Goal: Information Seeking & Learning: Learn about a topic

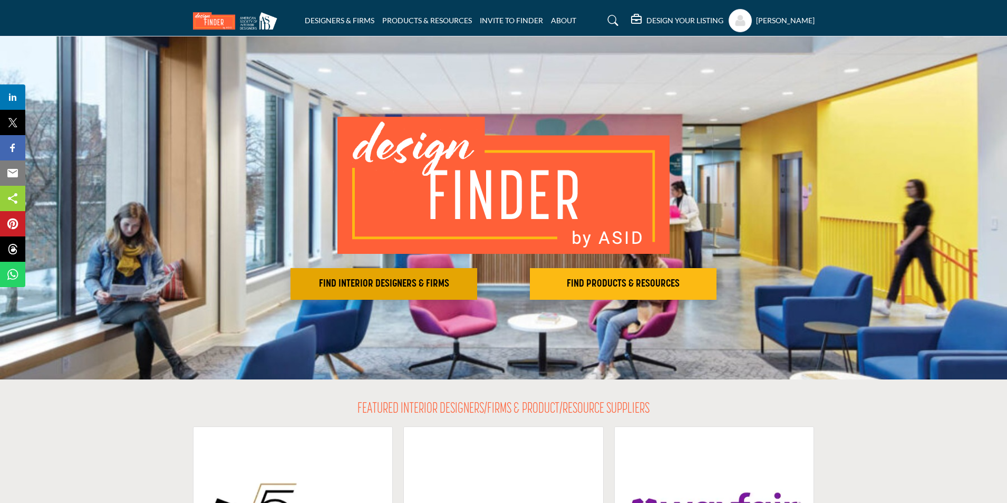
click at [365, 285] on h2 "FIND INTERIOR DESIGNERS & FIRMS" at bounding box center [384, 283] width 180 height 13
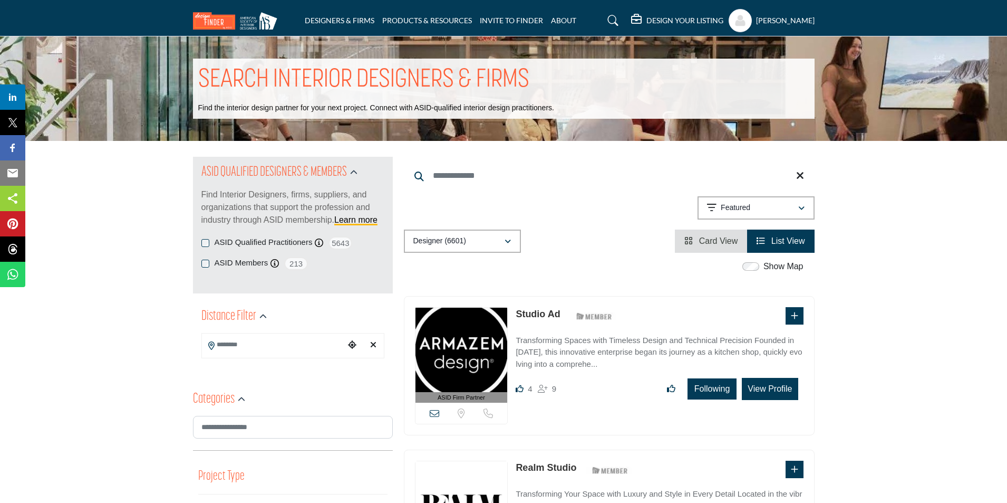
click at [724, 248] on li "Card View" at bounding box center [711, 240] width 72 height 23
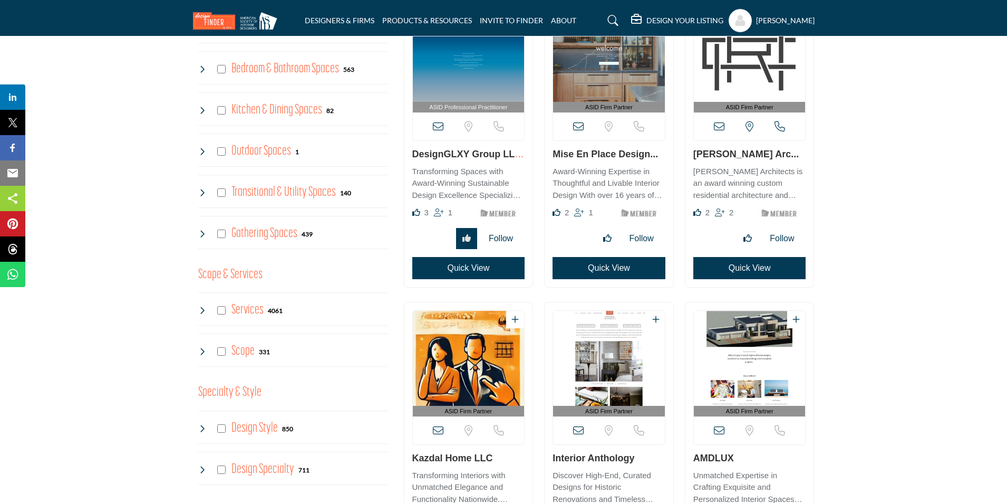
scroll to position [738, 0]
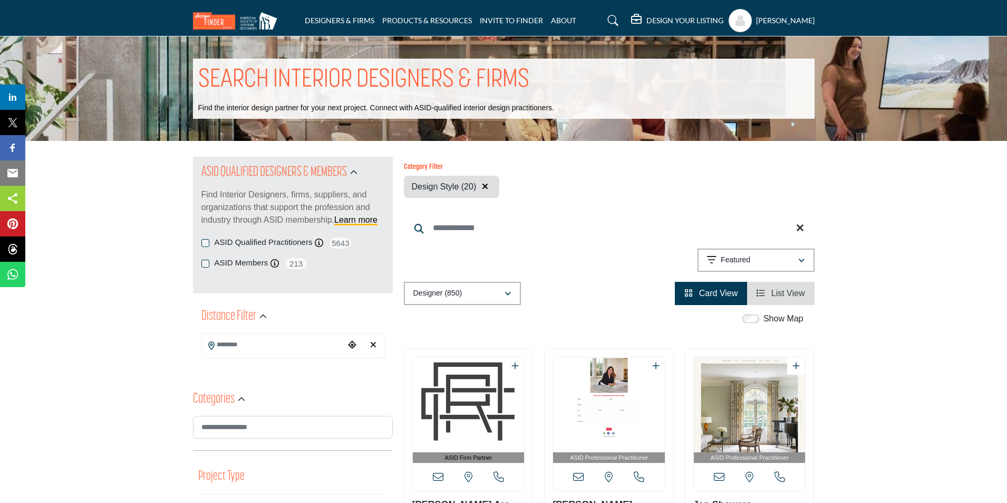
click at [485, 188] on icon "button" at bounding box center [485, 186] width 6 height 8
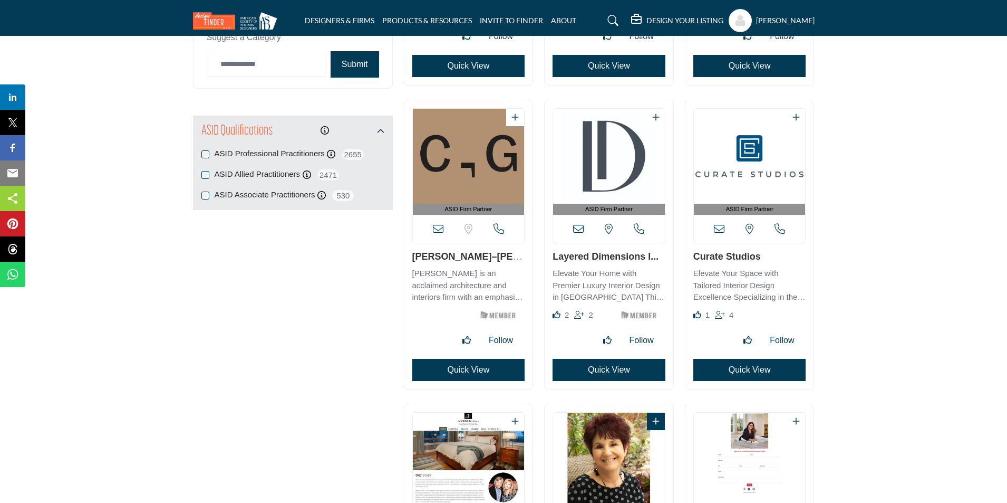
scroll to position [1319, 0]
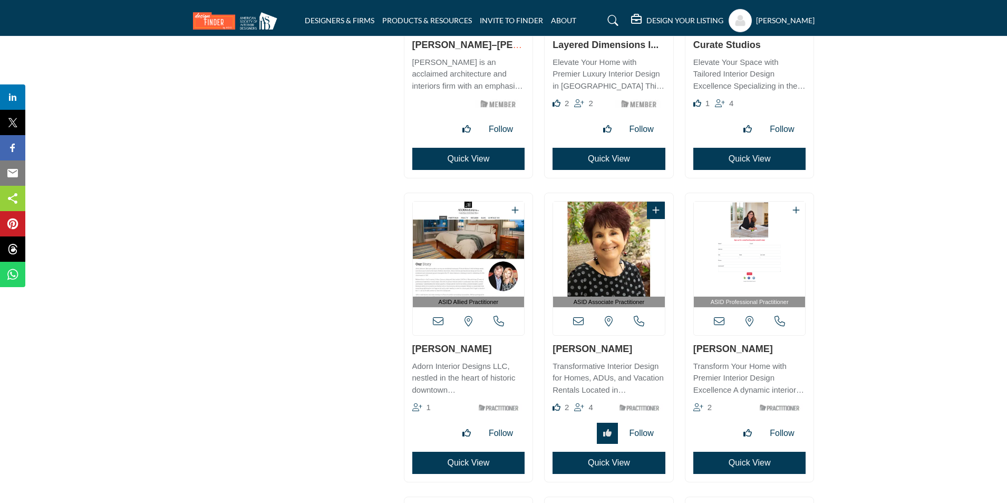
click at [579, 349] on link "[PERSON_NAME]" at bounding box center [593, 348] width 80 height 11
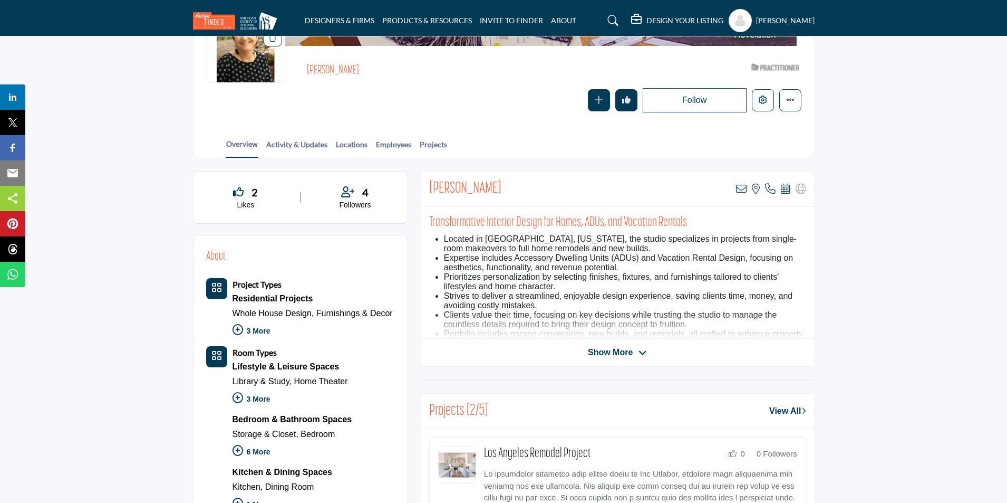
scroll to position [211, 0]
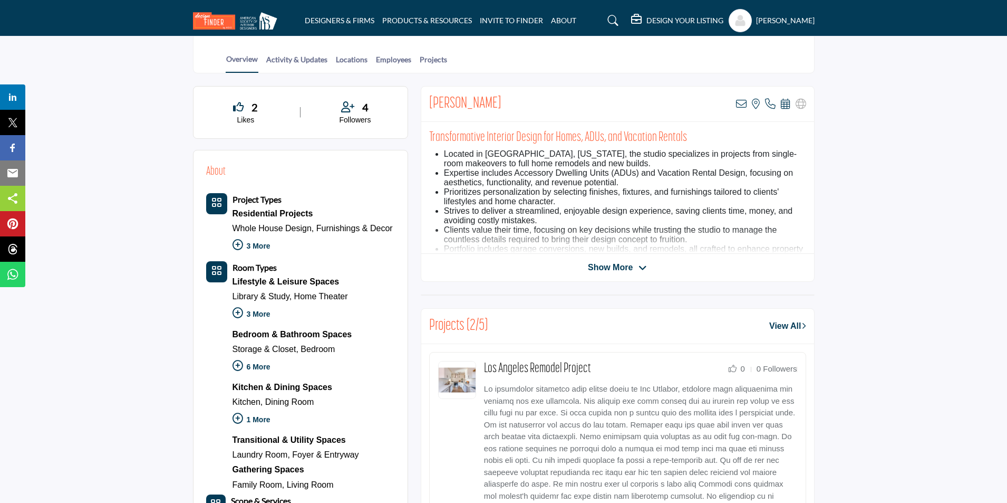
click at [610, 267] on span "Show More" at bounding box center [610, 267] width 45 height 13
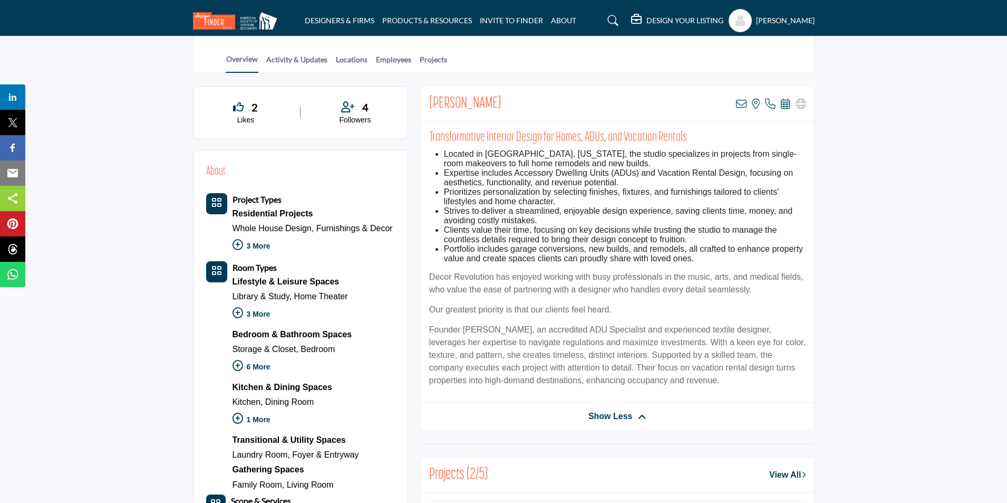
click at [605, 414] on span "Show Less" at bounding box center [611, 416] width 44 height 13
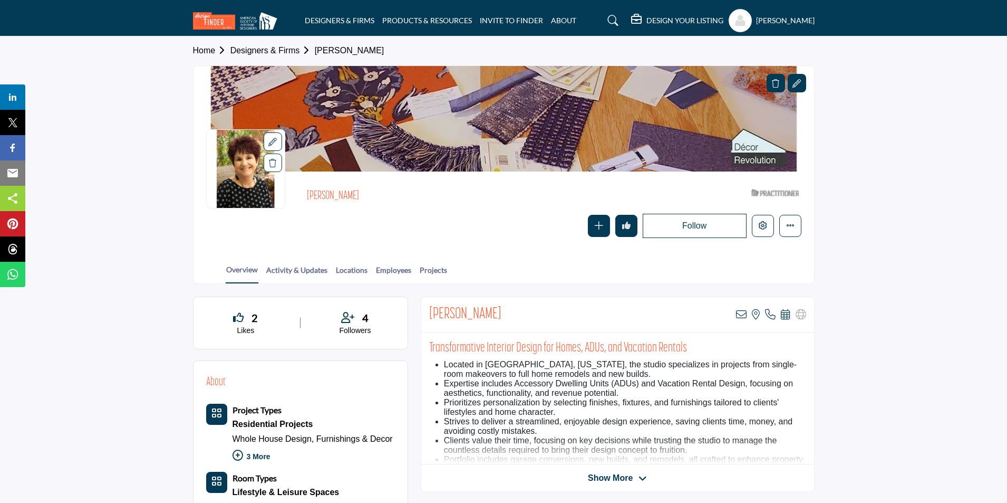
scroll to position [0, 0]
click at [311, 272] on link "Activity & Updates" at bounding box center [297, 274] width 62 height 18
